Goal: Task Accomplishment & Management: Complete application form

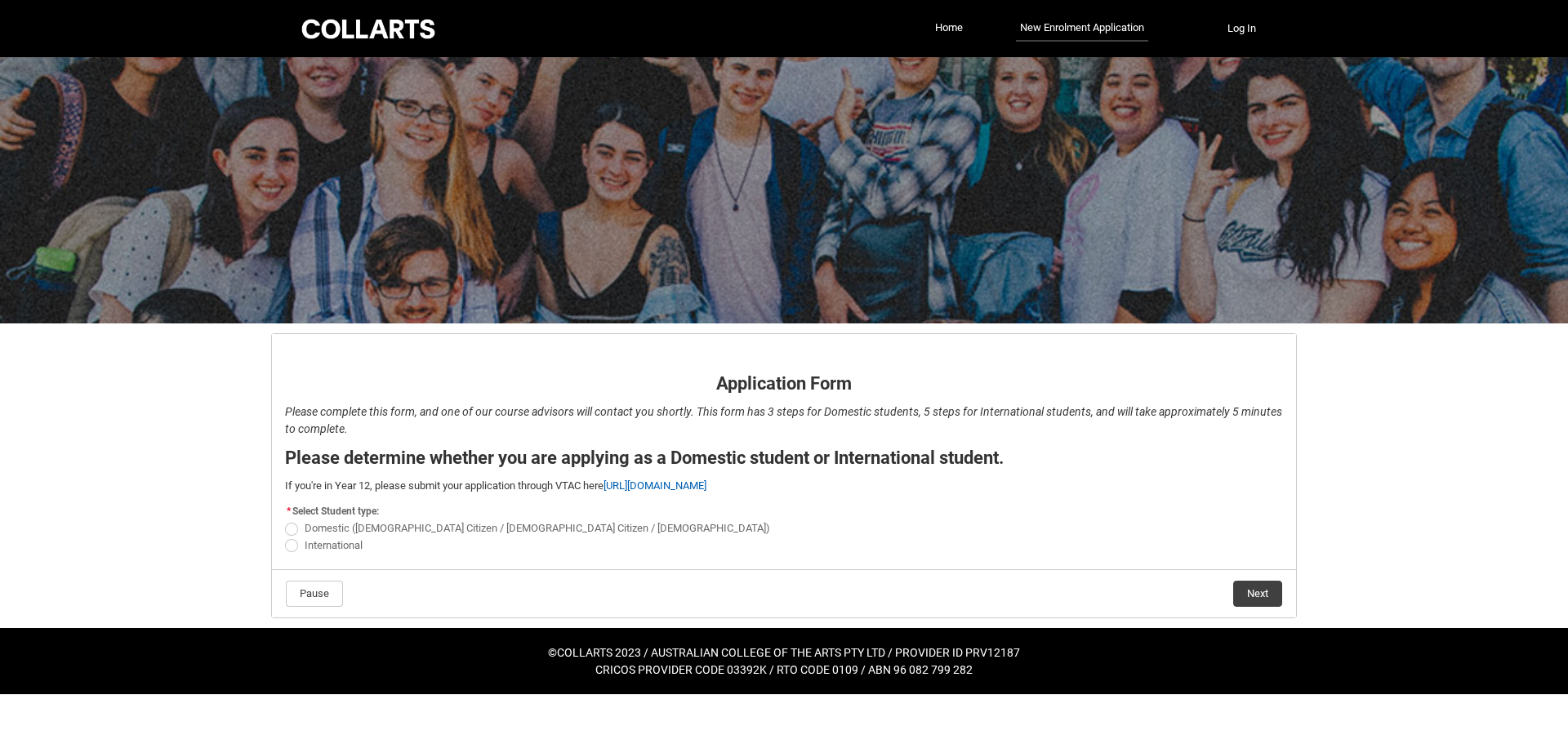
click at [339, 543] on span "International" at bounding box center [333, 545] width 58 height 12
click at [285, 537] on input "International" at bounding box center [285, 536] width 1 height 1
radio input "true"
click at [1261, 589] on button "Next" at bounding box center [1258, 594] width 49 height 27
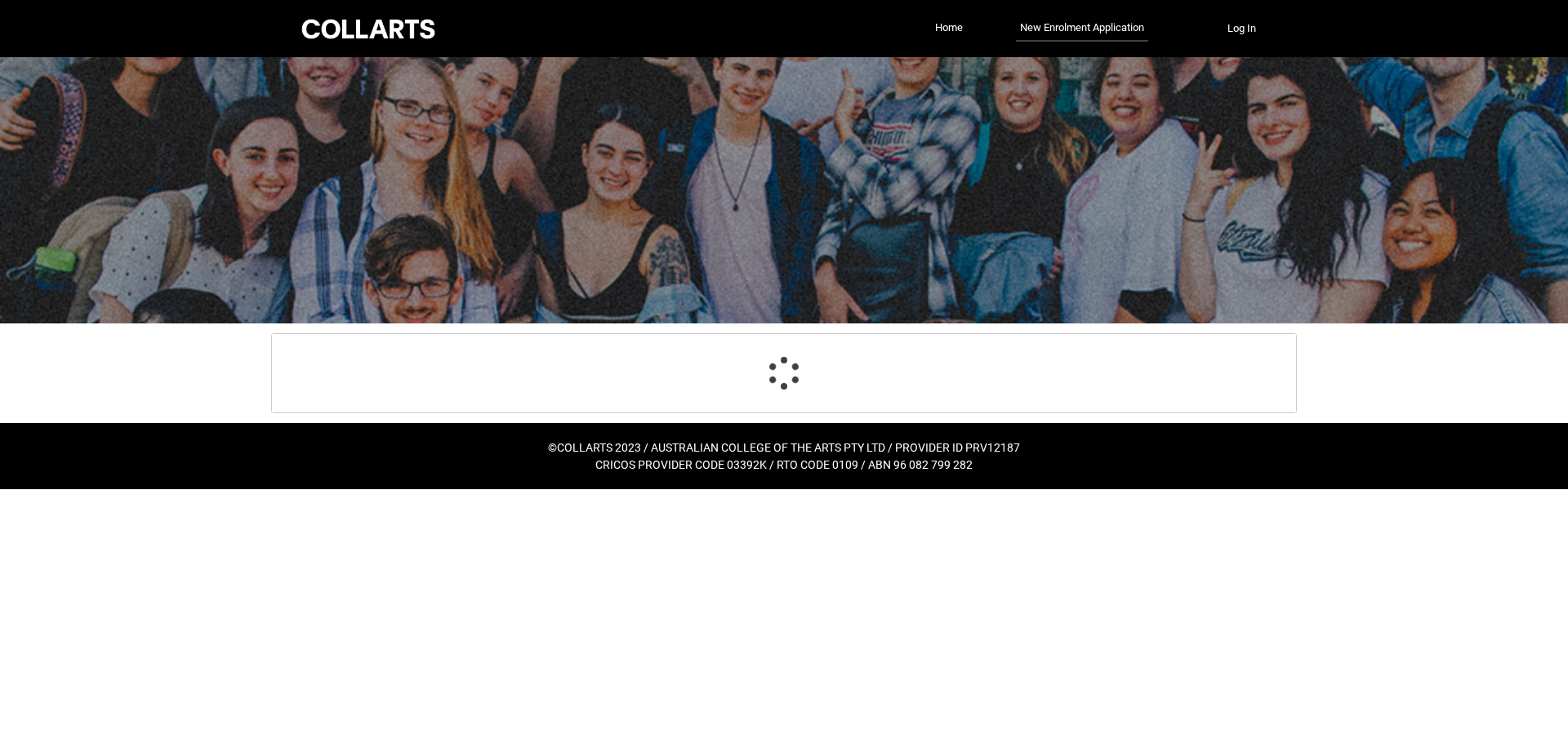
select select "choice_No"
